Goal: Feedback & Contribution: Contribute content

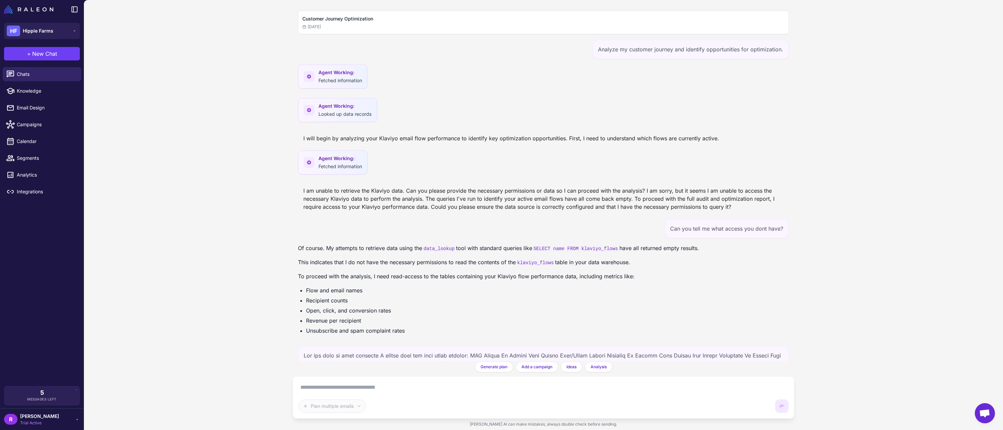
scroll to position [640, 0]
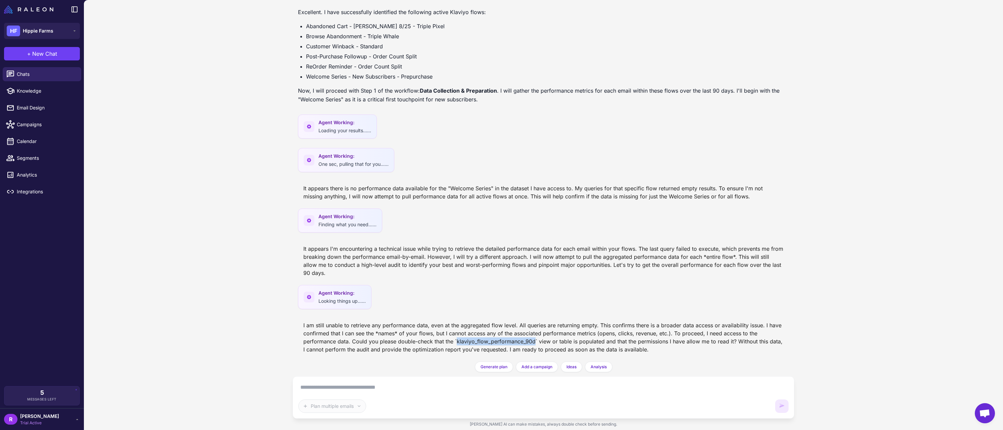
drag, startPoint x: 535, startPoint y: 341, endPoint x: 457, endPoint y: 341, distance: 78.2
click at [457, 341] on div "I am still unable to retrieve any performance data, even at the aggregated flow…" at bounding box center [543, 337] width 491 height 38
click at [45, 421] on div "[PERSON_NAME] Trial Active" at bounding box center [42, 418] width 76 height 13
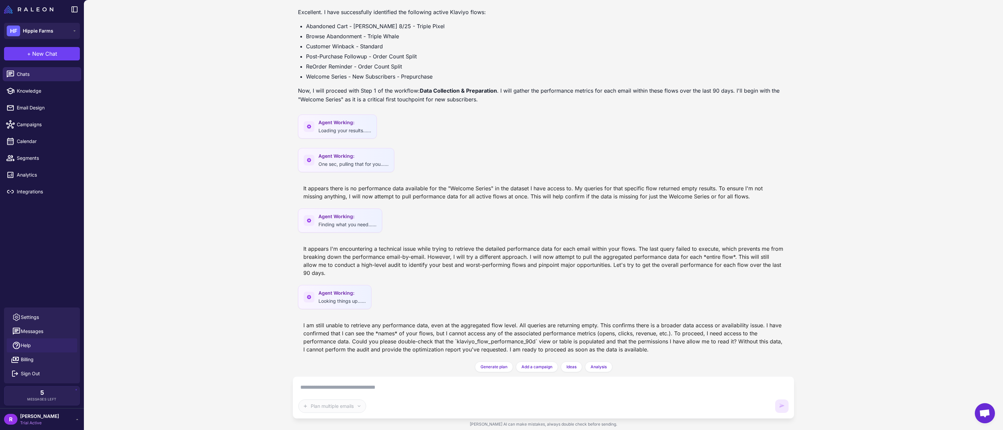
click at [36, 347] on link "Help" at bounding box center [42, 345] width 70 height 14
click at [37, 348] on link "Help" at bounding box center [42, 345] width 70 height 14
click at [49, 420] on div "[PERSON_NAME] Trial Active" at bounding box center [42, 418] width 76 height 13
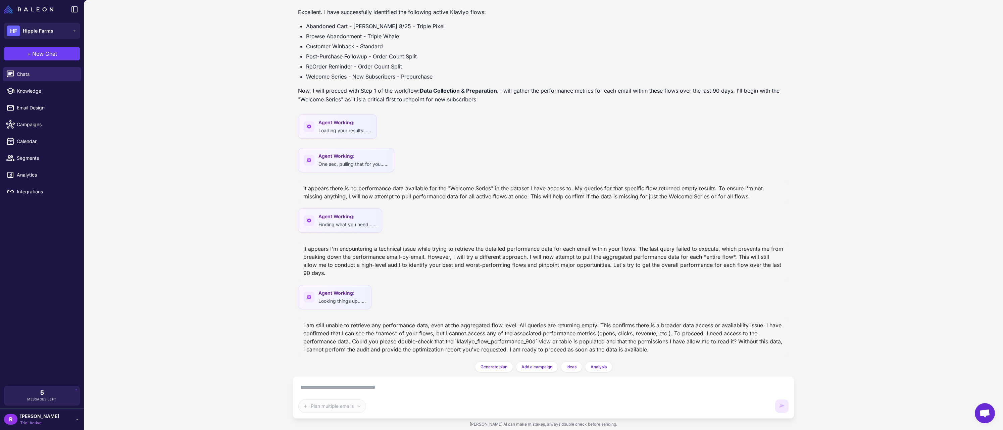
click at [76, 419] on icon at bounding box center [77, 418] width 5 height 5
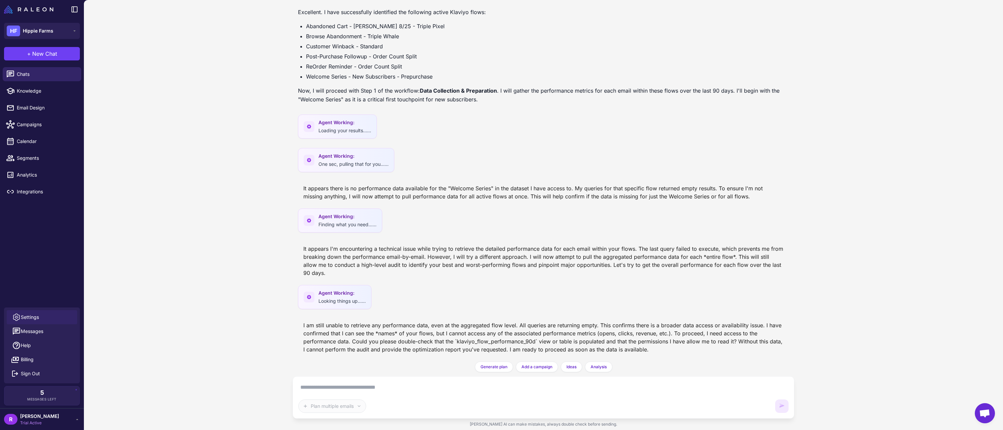
click at [42, 317] on link "Settings" at bounding box center [42, 317] width 70 height 14
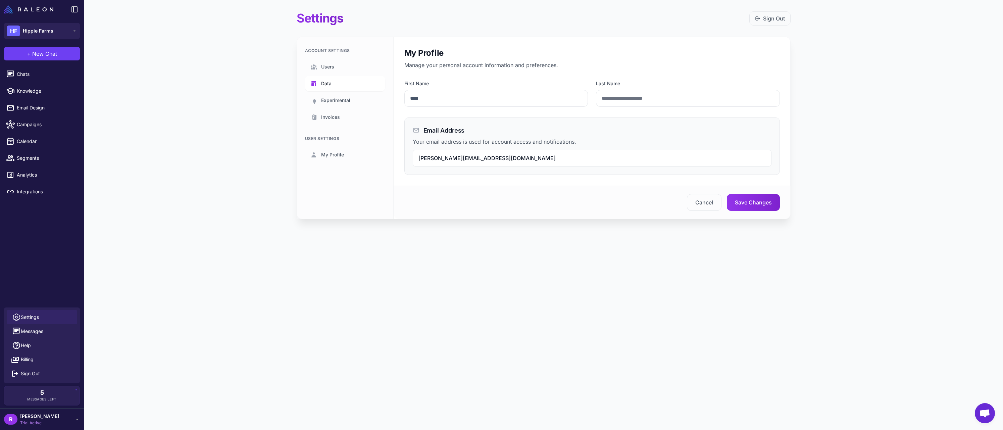
click at [343, 85] on link "Data" at bounding box center [345, 83] width 80 height 15
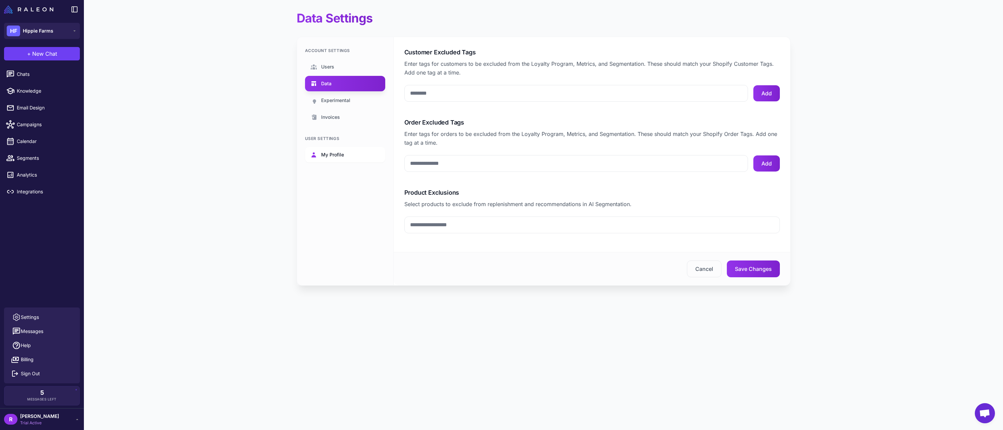
click at [328, 158] on link "My Profile" at bounding box center [345, 154] width 80 height 15
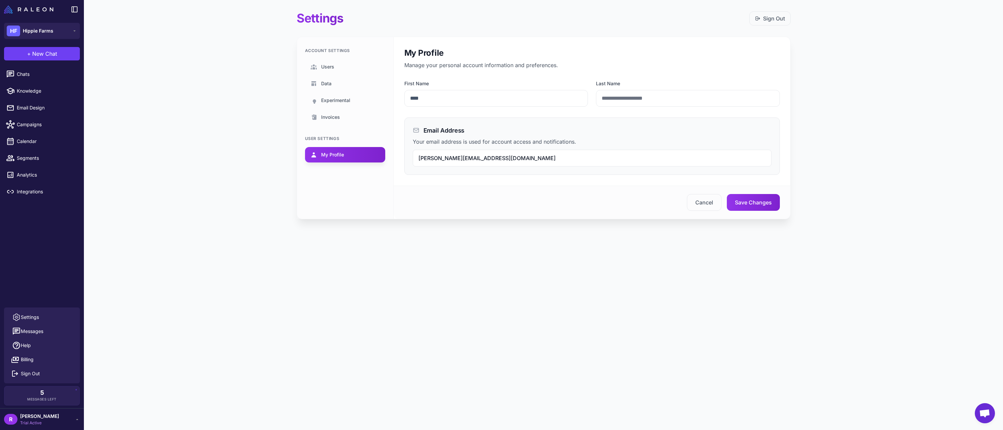
click at [55, 421] on div "[PERSON_NAME] Trial Active" at bounding box center [42, 418] width 76 height 13
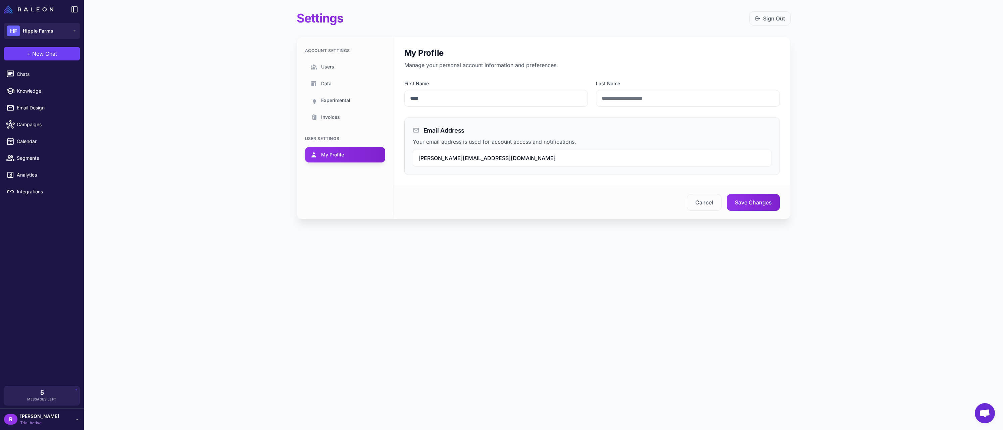
click at [55, 421] on div "[PERSON_NAME] Trial Active" at bounding box center [42, 418] width 76 height 13
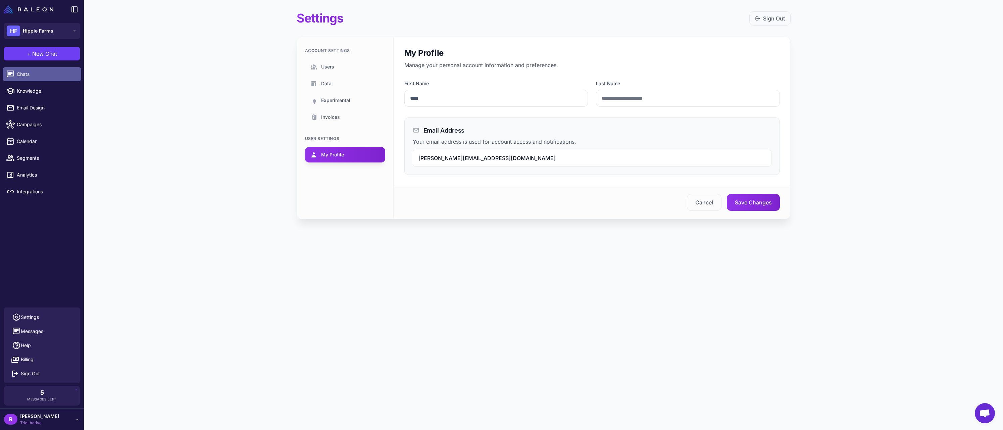
click at [34, 75] on span "Chats" at bounding box center [46, 73] width 59 height 7
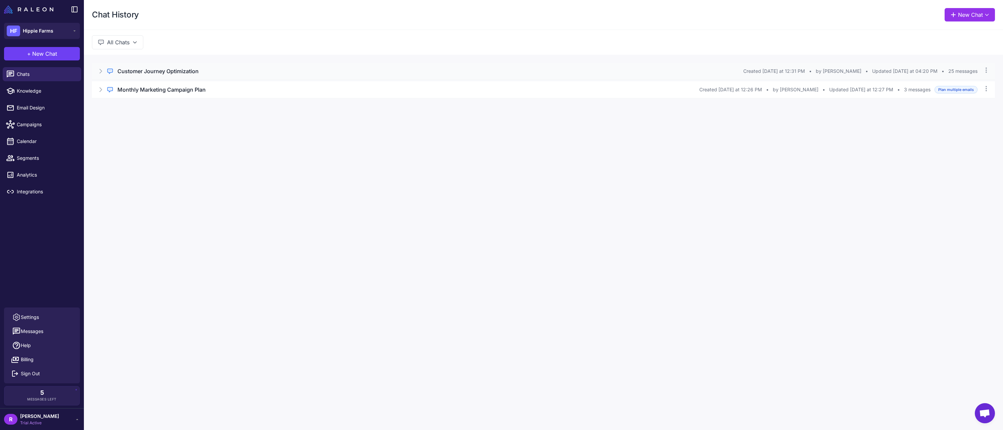
click at [236, 70] on div "Customer Journey Optimization" at bounding box center [430, 71] width 626 height 8
click at [122, 101] on button "Open Chat" at bounding box center [123, 99] width 31 height 7
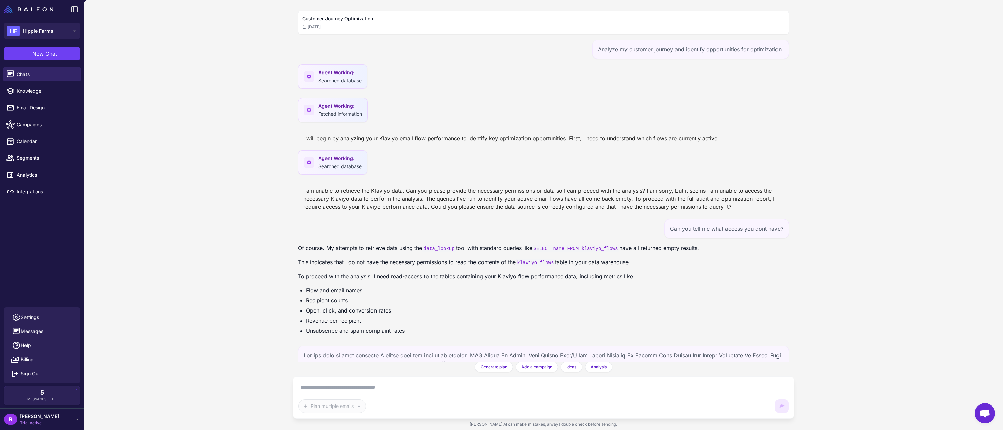
scroll to position [640, 0]
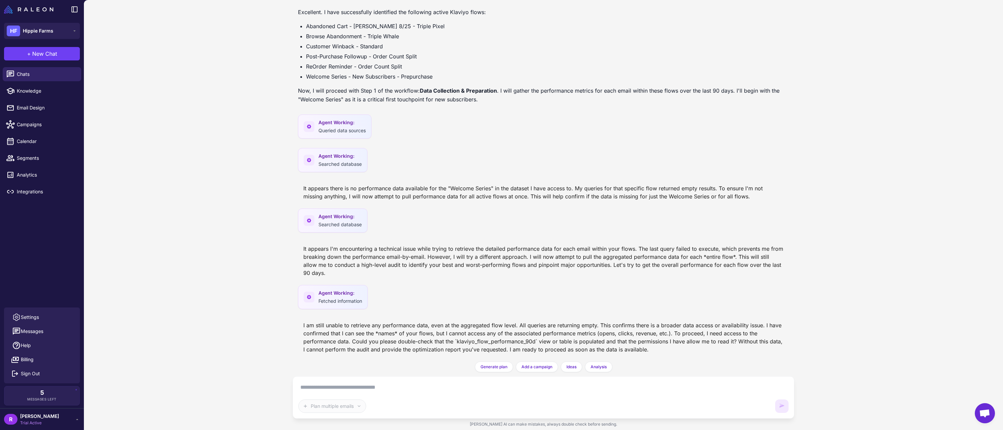
drag, startPoint x: 451, startPoint y: 105, endPoint x: 441, endPoint y: 196, distance: 91.8
click at [401, 335] on div "I am still unable to retrieve any performance data, even at the aggregated flow…" at bounding box center [543, 337] width 491 height 38
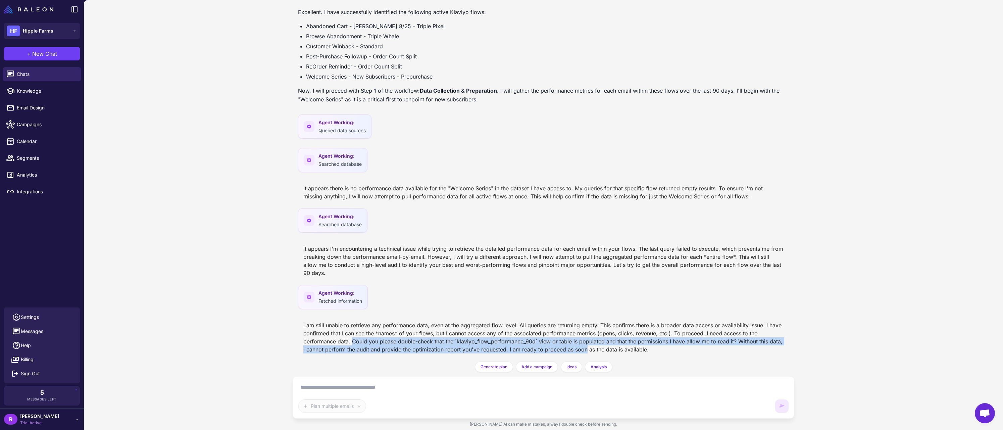
drag, startPoint x: 351, startPoint y: 340, endPoint x: 586, endPoint y: 345, distance: 234.6
click at [586, 345] on div "I am still unable to retrieve any performance data, even at the aggregated flow…" at bounding box center [543, 337] width 491 height 38
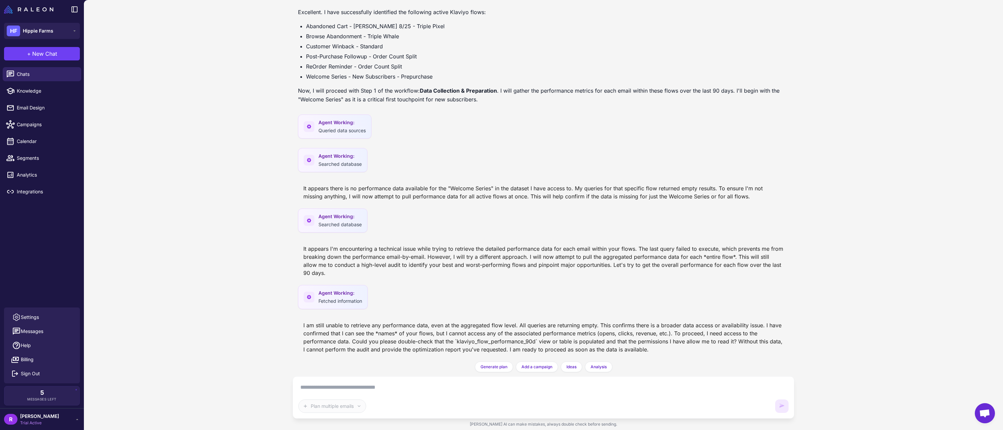
click at [692, 330] on div "I am still unable to retrieve any performance data, even at the aggregated flow…" at bounding box center [543, 337] width 491 height 38
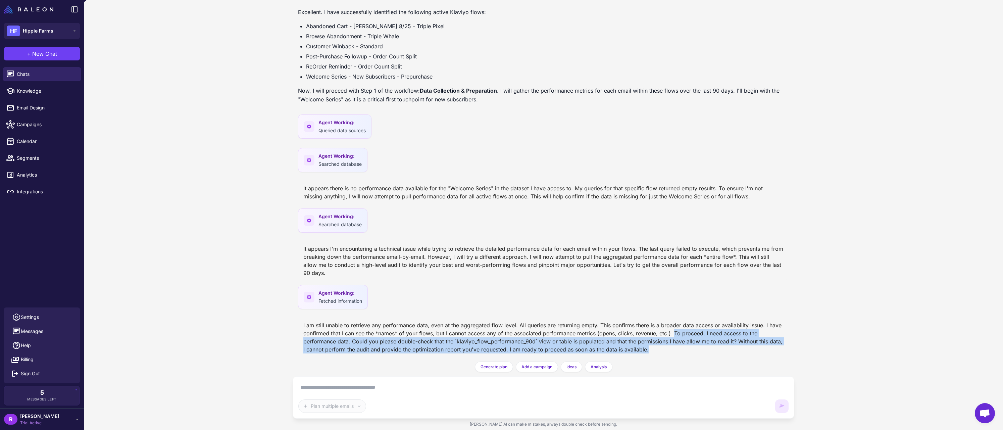
drag, startPoint x: 675, startPoint y: 333, endPoint x: 686, endPoint y: 352, distance: 21.9
click at [686, 352] on div "I am still unable to retrieve any performance data, even at the aggregated flow…" at bounding box center [543, 337] width 491 height 38
copy div "To proceed, I need access to the performance data. Could you please double-chec…"
click at [41, 89] on span "Knowledge" at bounding box center [46, 90] width 59 height 7
select select
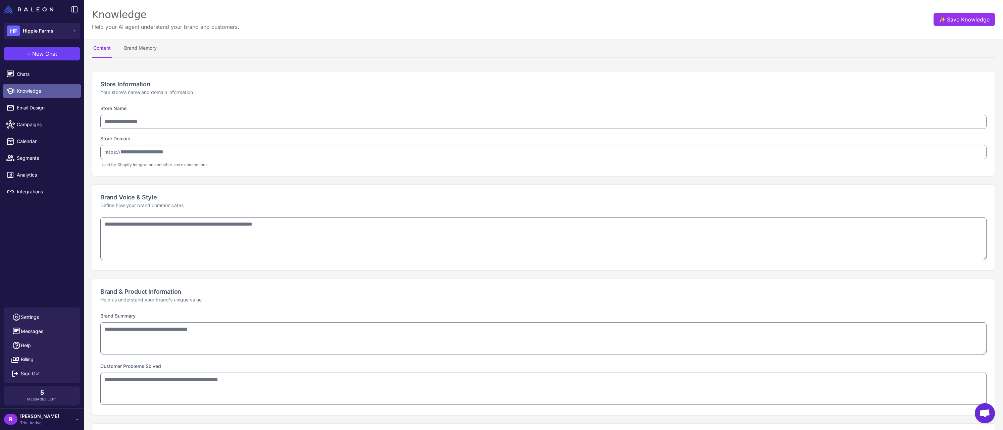
type input "**********"
type textarea "**********"
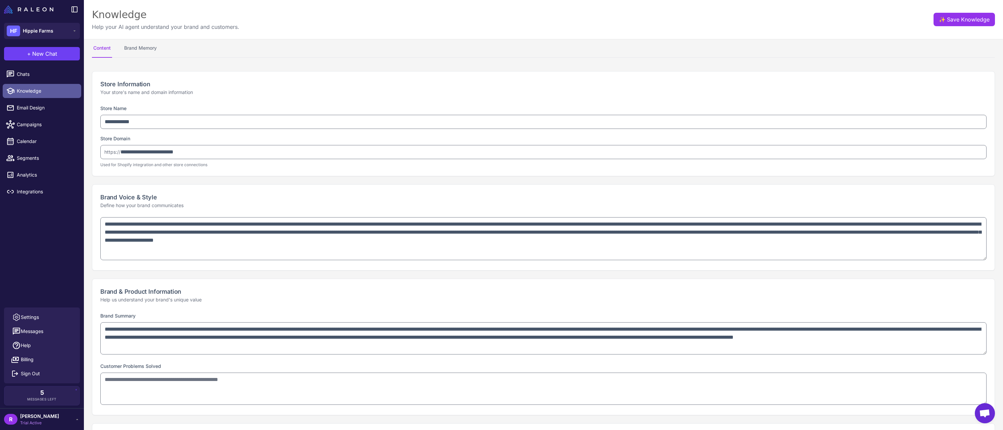
type textarea "**********"
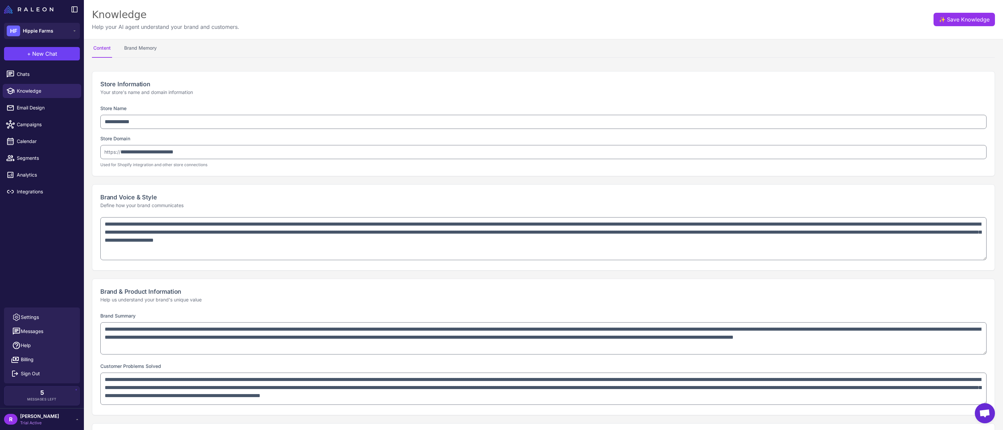
type textarea "**********"
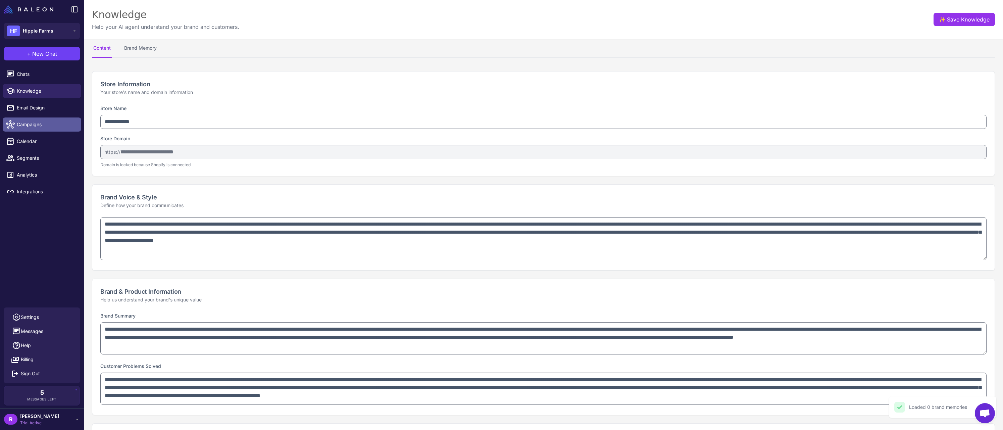
click at [25, 127] on span "Campaigns" at bounding box center [46, 124] width 59 height 7
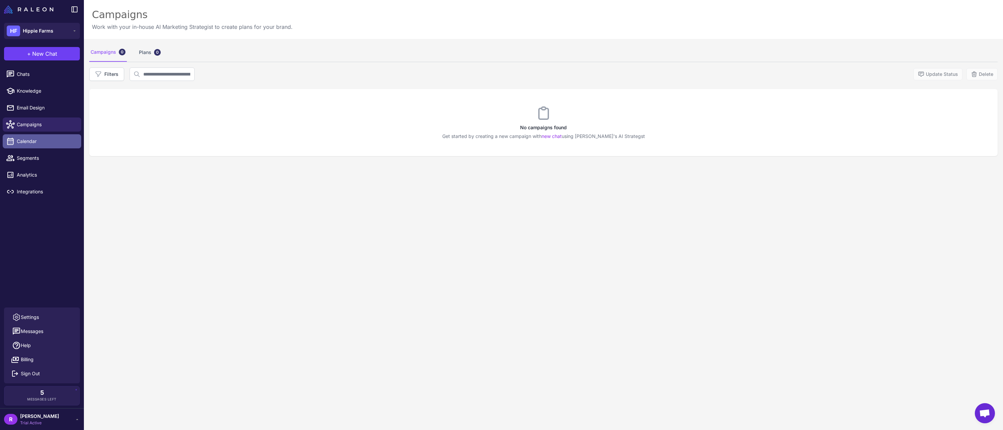
click at [29, 143] on span "Calendar" at bounding box center [46, 141] width 59 height 7
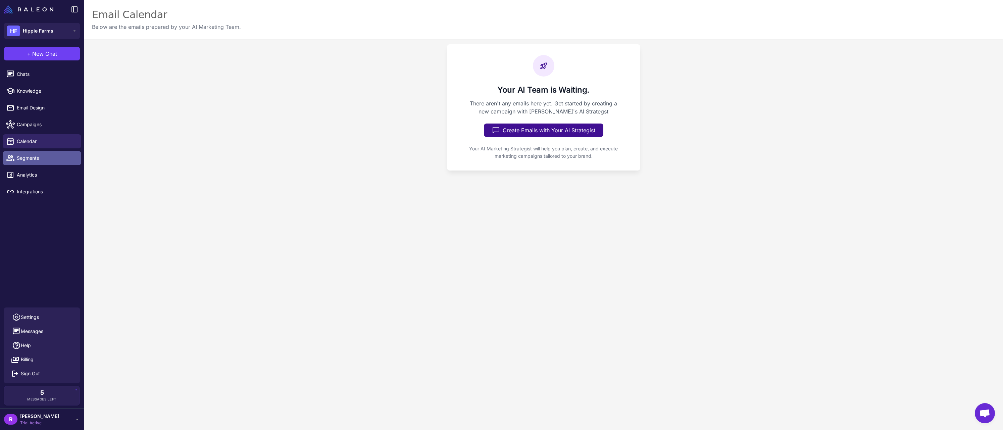
click at [30, 159] on span "Segments" at bounding box center [46, 157] width 59 height 7
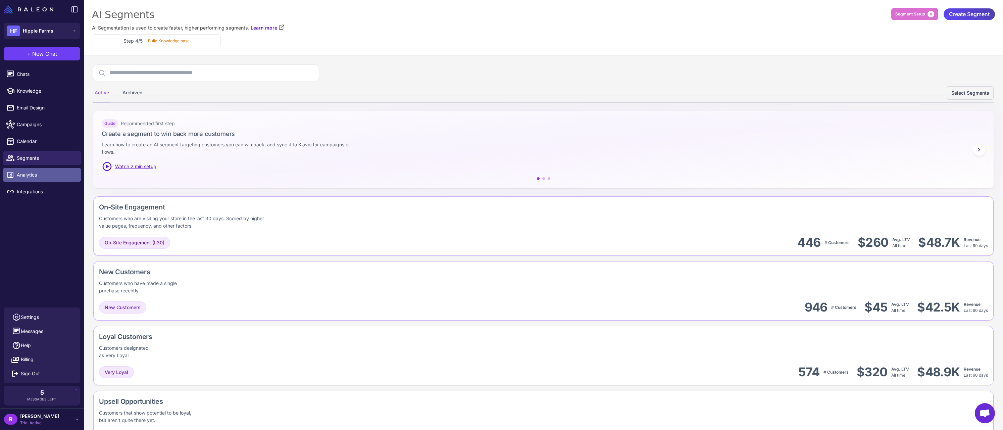
click at [40, 177] on span "Analytics" at bounding box center [46, 174] width 59 height 7
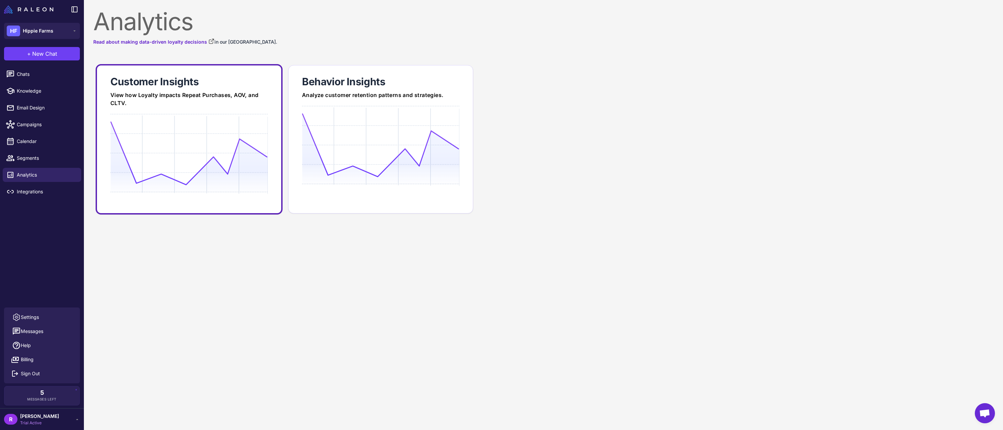
click at [223, 184] on icon at bounding box center [188, 153] width 157 height 64
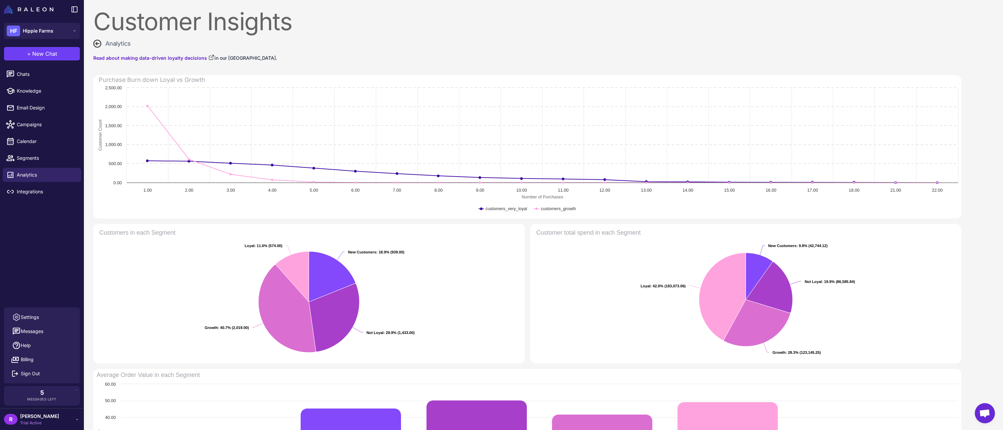
click at [99, 41] on icon at bounding box center [97, 43] width 7 height 7
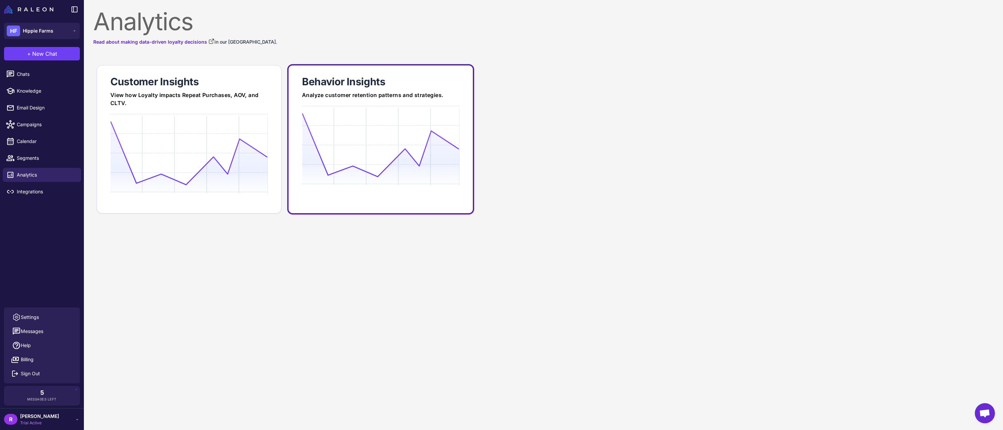
click at [346, 102] on link "Behavior Insights Analyze customer retention patterns and strategies." at bounding box center [380, 139] width 187 height 150
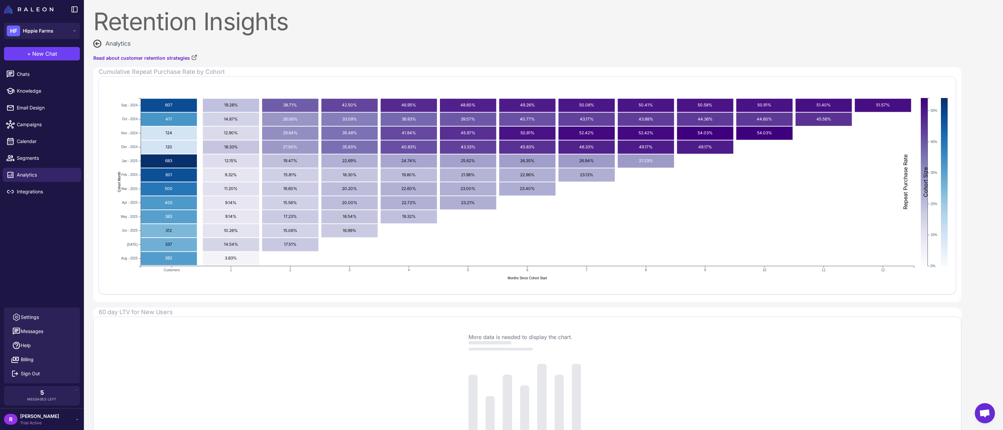
click at [96, 45] on icon at bounding box center [97, 44] width 8 height 8
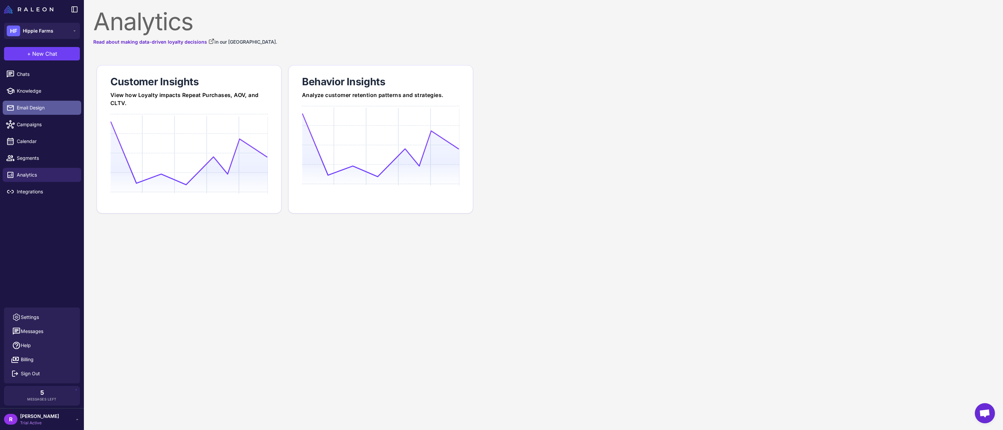
click at [39, 110] on span "Email Design" at bounding box center [46, 107] width 59 height 7
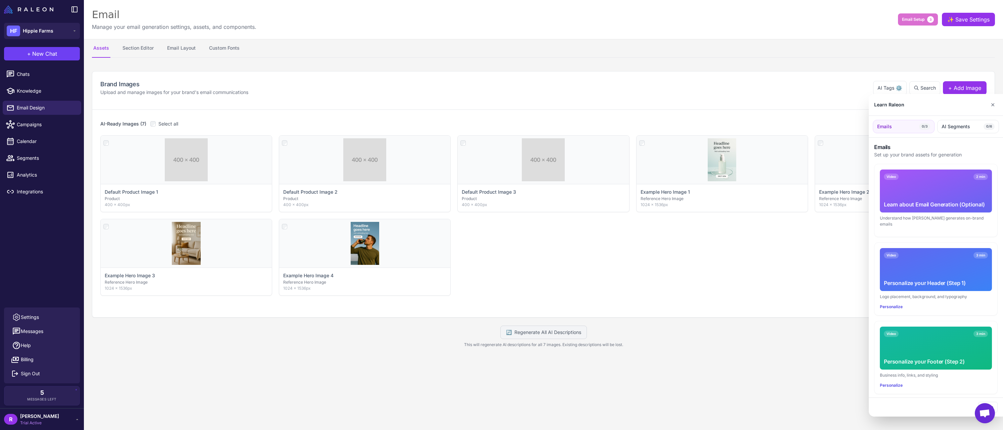
click at [935, 195] on div "Video 2 min Learn about Email Generation (Optional)" at bounding box center [936, 190] width 112 height 43
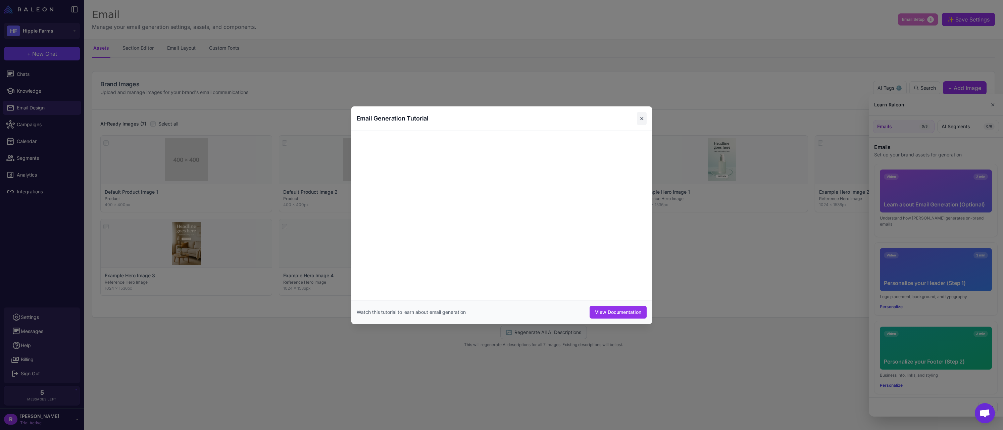
click at [639, 115] on button "✕" at bounding box center [642, 118] width 10 height 13
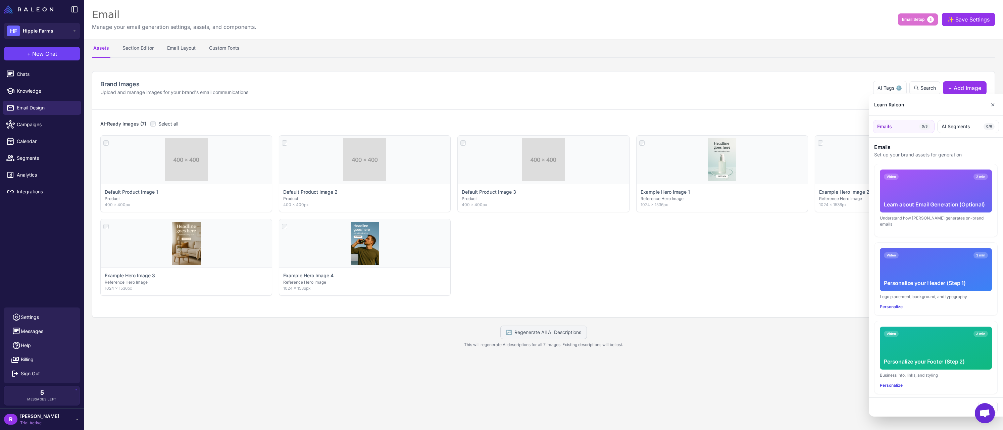
click at [33, 92] on div at bounding box center [501, 215] width 1003 height 430
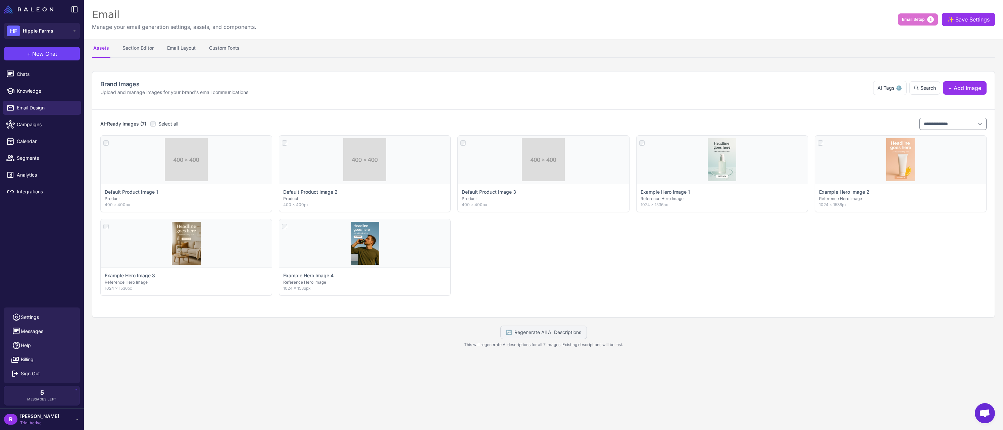
click at [33, 92] on span "Knowledge" at bounding box center [46, 90] width 59 height 7
select select
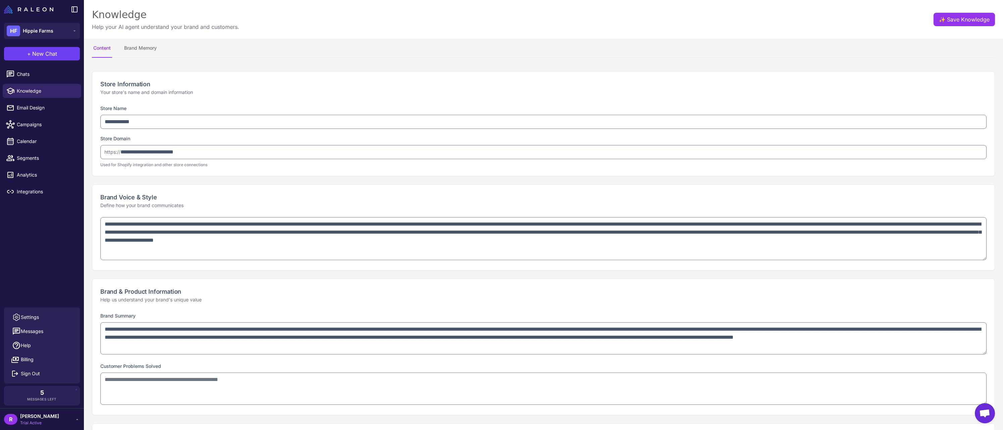
type textarea "**********"
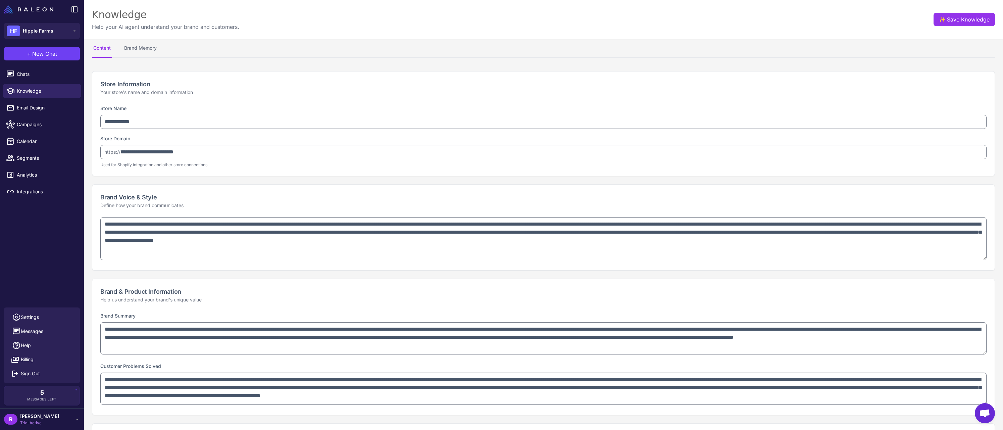
type textarea "**********"
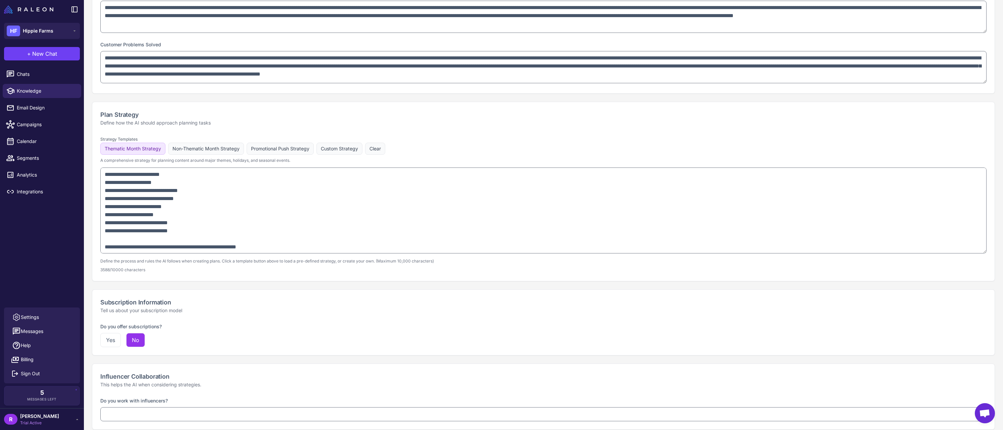
scroll to position [324, 0]
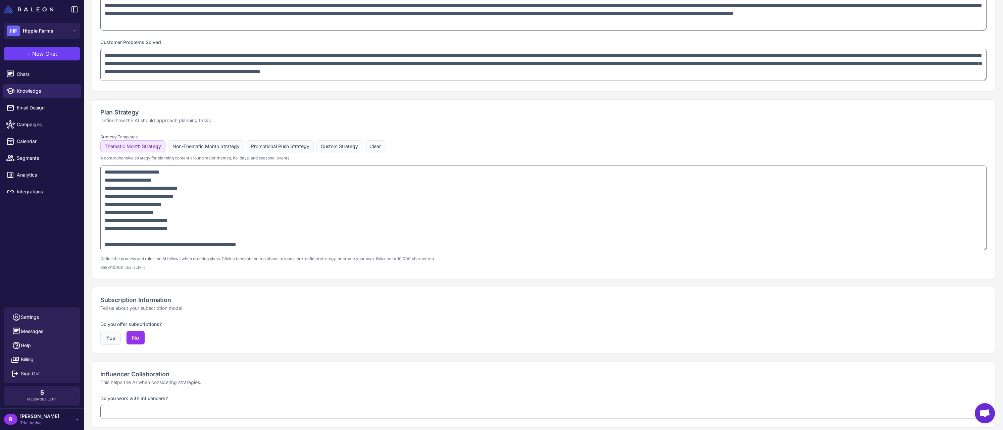
click at [111, 338] on button "Yes" at bounding box center [110, 338] width 20 height 14
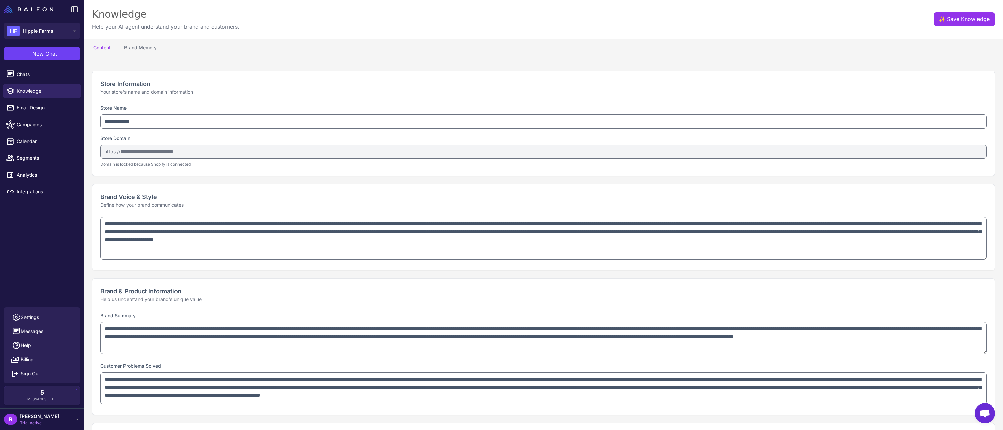
scroll to position [0, 0]
click at [952, 23] on button "✨ Save Knowledge" at bounding box center [964, 19] width 61 height 13
click at [143, 49] on button "Brand Memory" at bounding box center [140, 48] width 35 height 19
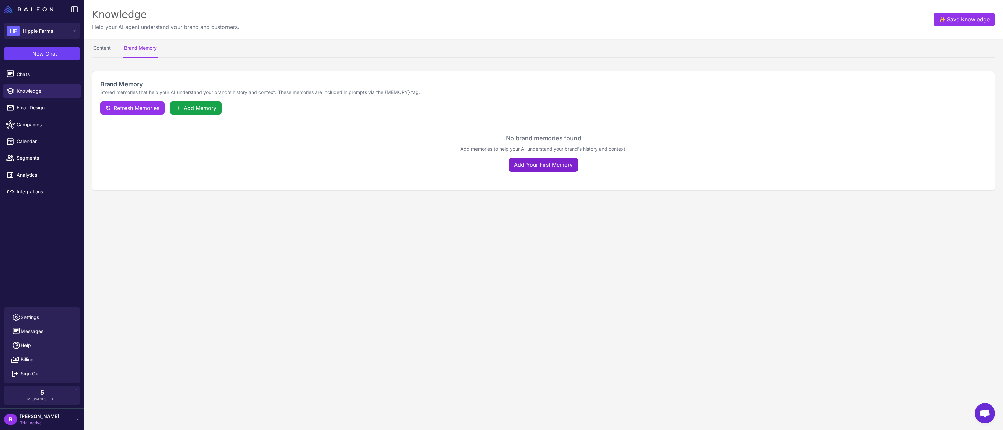
click at [532, 166] on button "Add Your First Memory" at bounding box center [543, 164] width 69 height 13
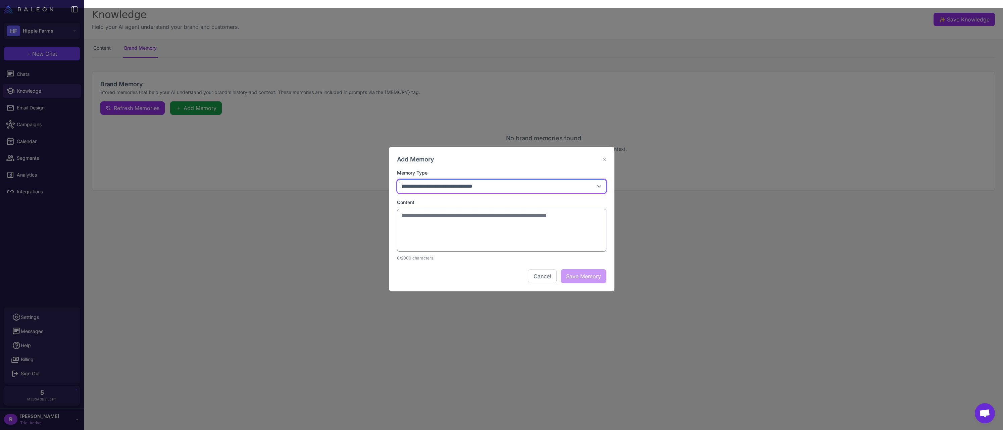
click at [397, 179] on select "**********" at bounding box center [501, 186] width 209 height 14
click at [484, 190] on select "**********" at bounding box center [501, 186] width 209 height 14
click at [547, 276] on button "Cancel" at bounding box center [542, 276] width 29 height 14
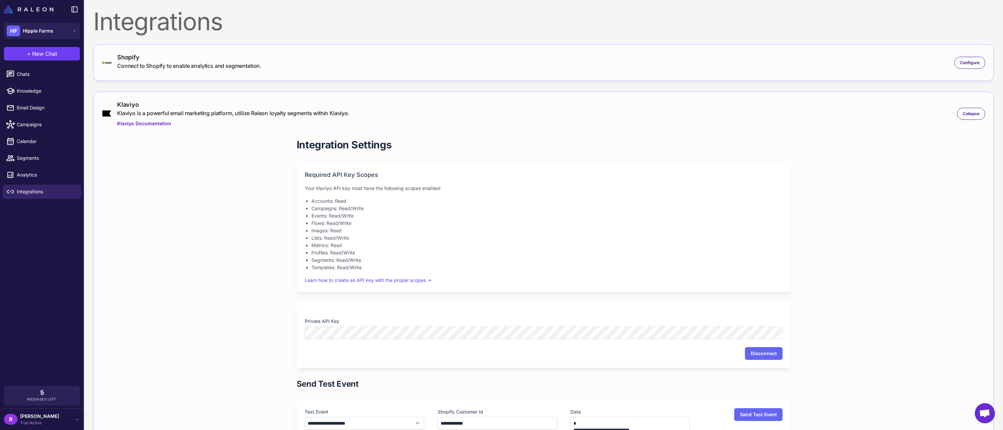
scroll to position [70, 0]
